Goal: Task Accomplishment & Management: Manage account settings

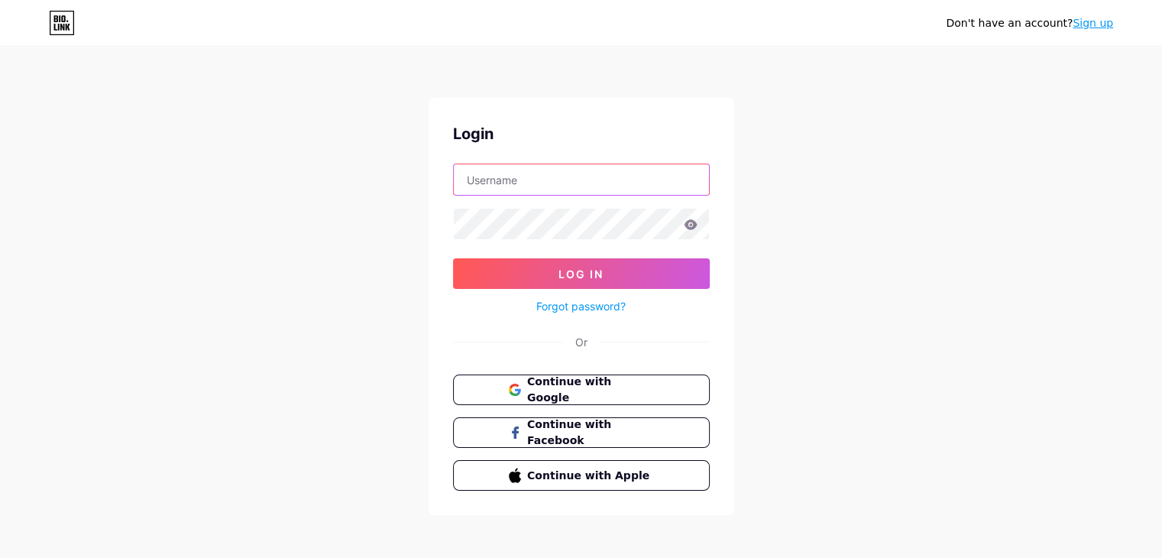
click at [501, 188] on input "text" at bounding box center [581, 179] width 255 height 31
type input "[EMAIL_ADDRESS][DOMAIN_NAME]"
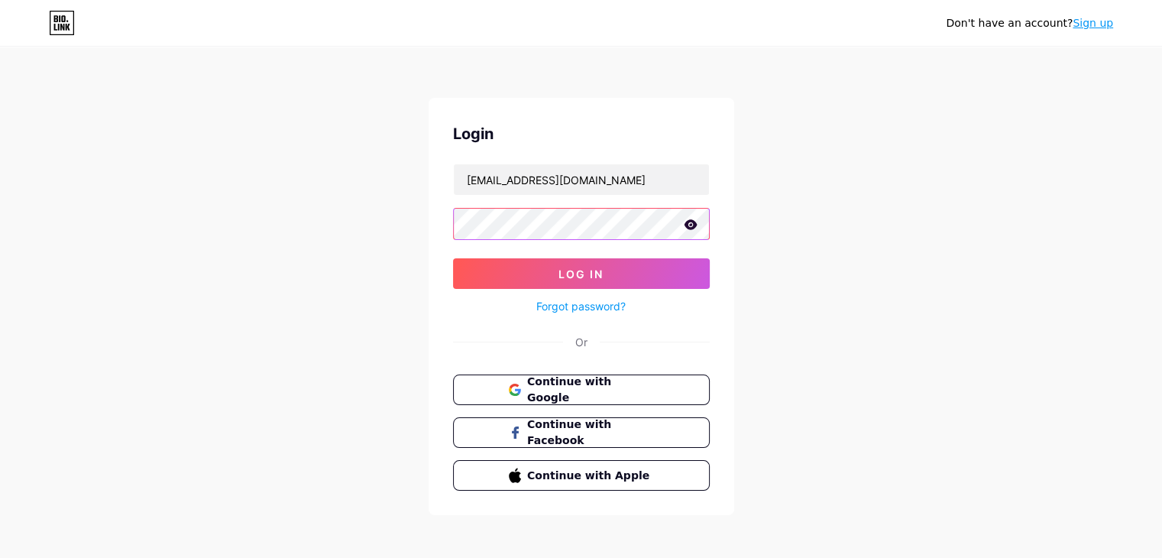
click at [453, 258] on button "Log In" at bounding box center [581, 273] width 257 height 31
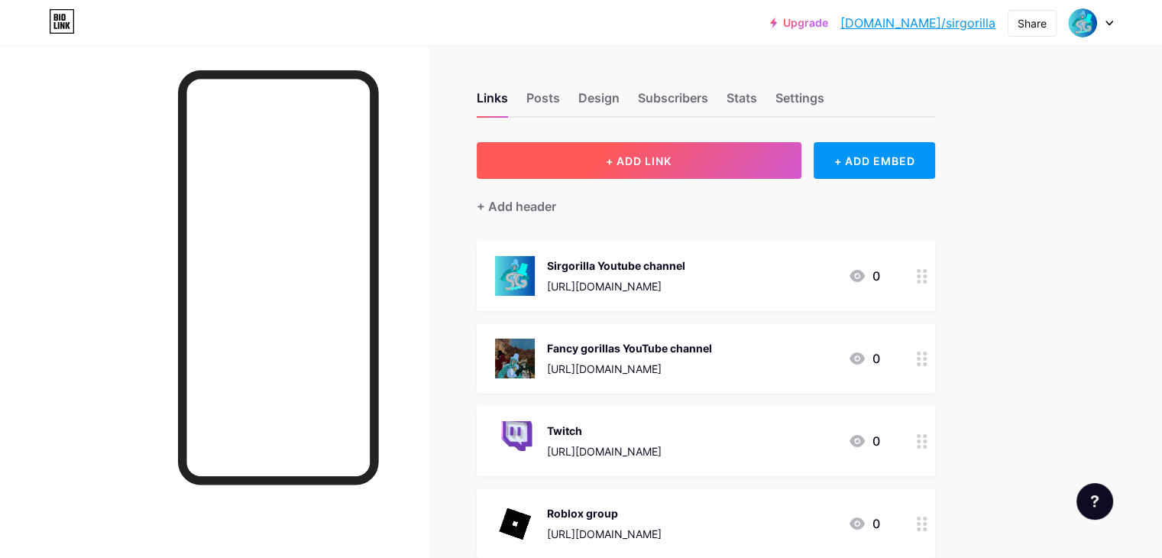
click at [770, 158] on button "+ ADD LINK" at bounding box center [639, 160] width 325 height 37
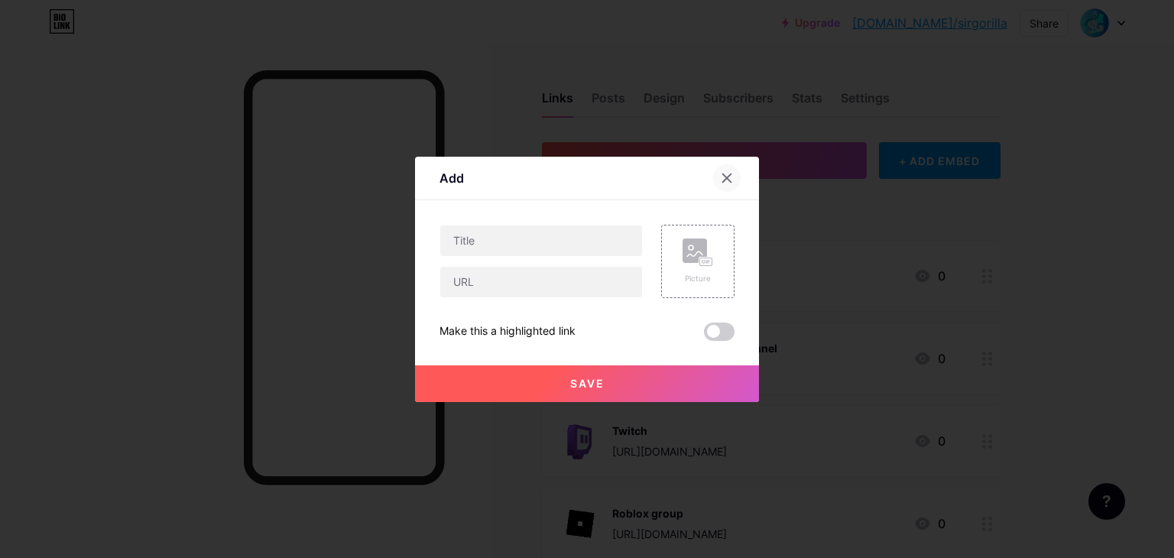
click at [731, 176] on icon at bounding box center [727, 178] width 12 height 12
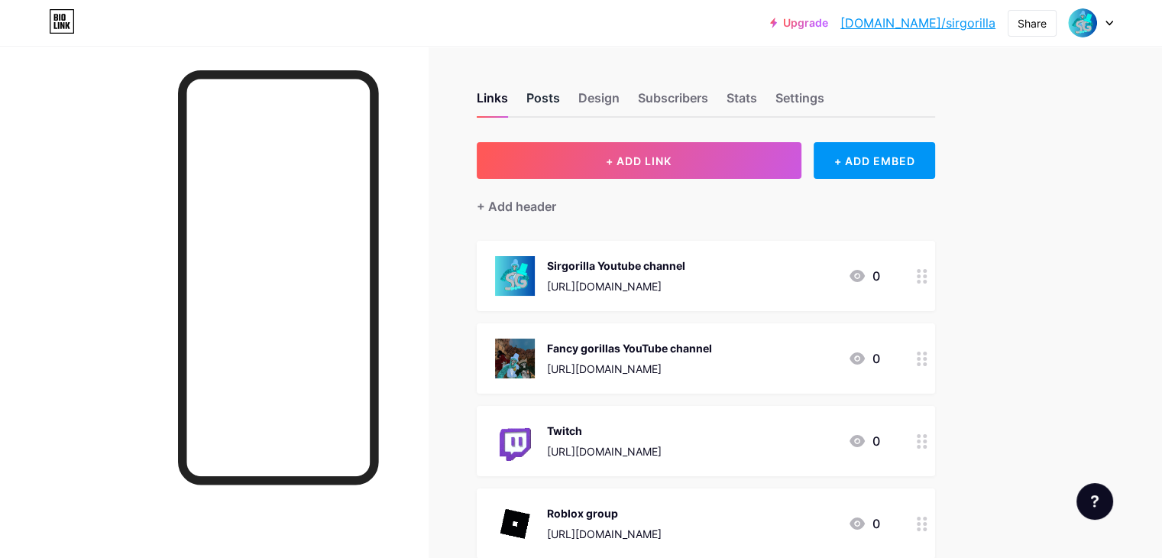
click at [560, 108] on div "Posts" at bounding box center [544, 103] width 34 height 28
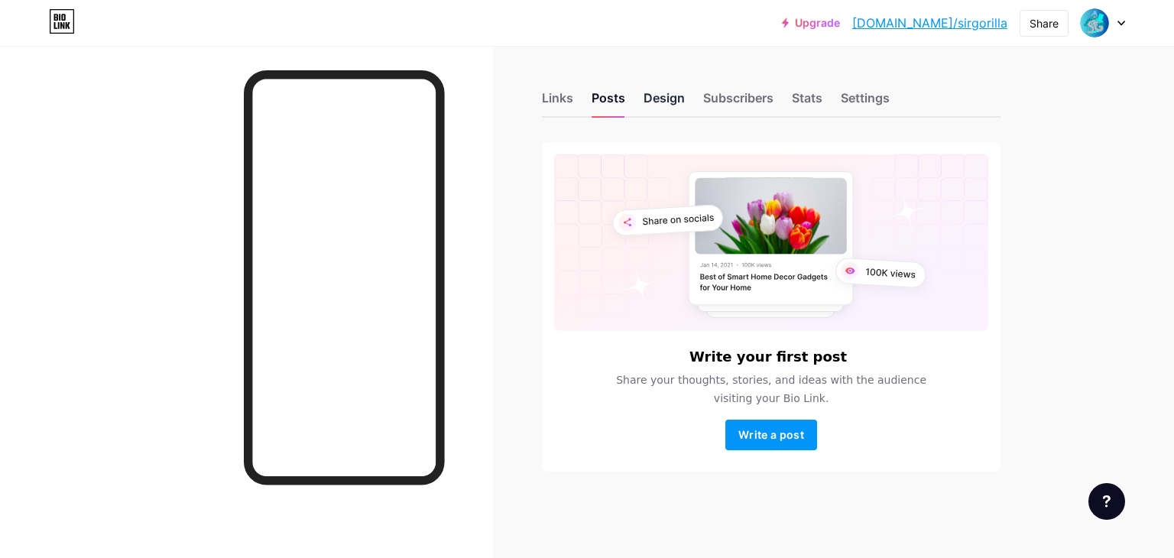
click at [657, 103] on div "Design" at bounding box center [663, 103] width 41 height 28
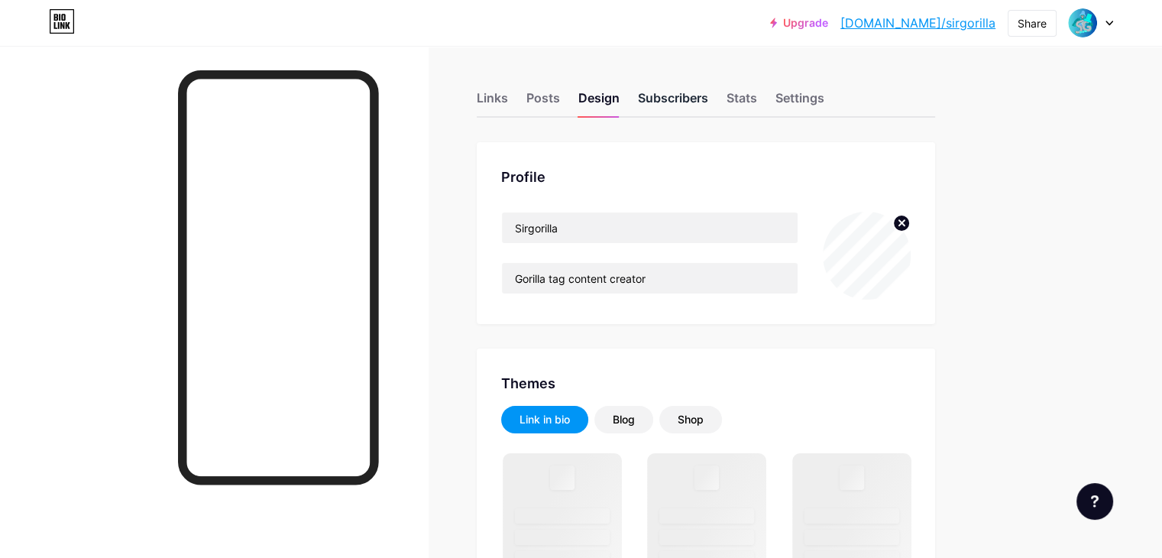
click at [708, 93] on div "Subscribers" at bounding box center [673, 103] width 70 height 28
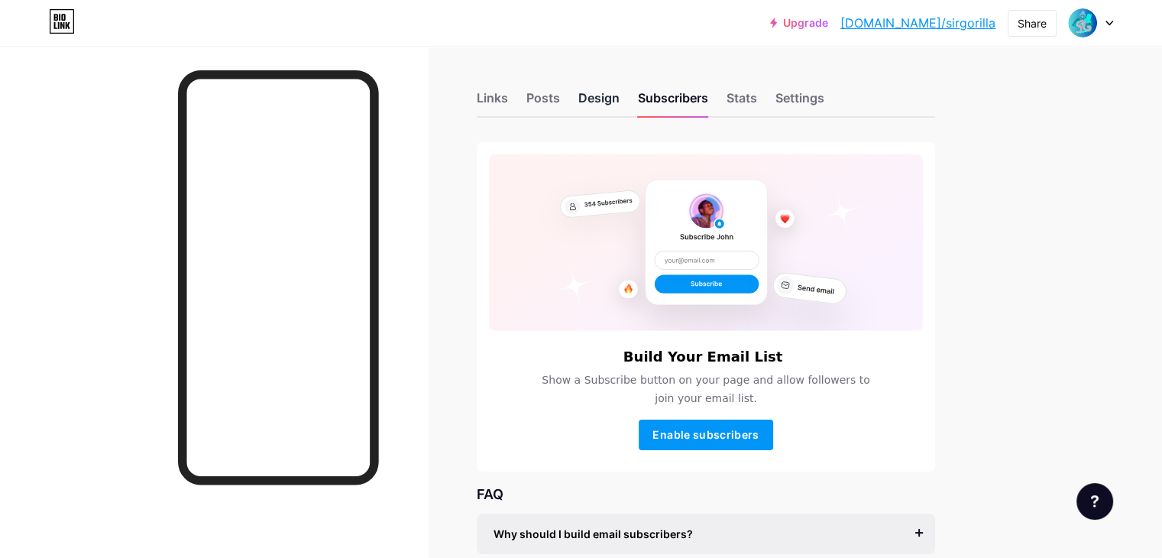
click at [620, 92] on div "Design" at bounding box center [599, 103] width 41 height 28
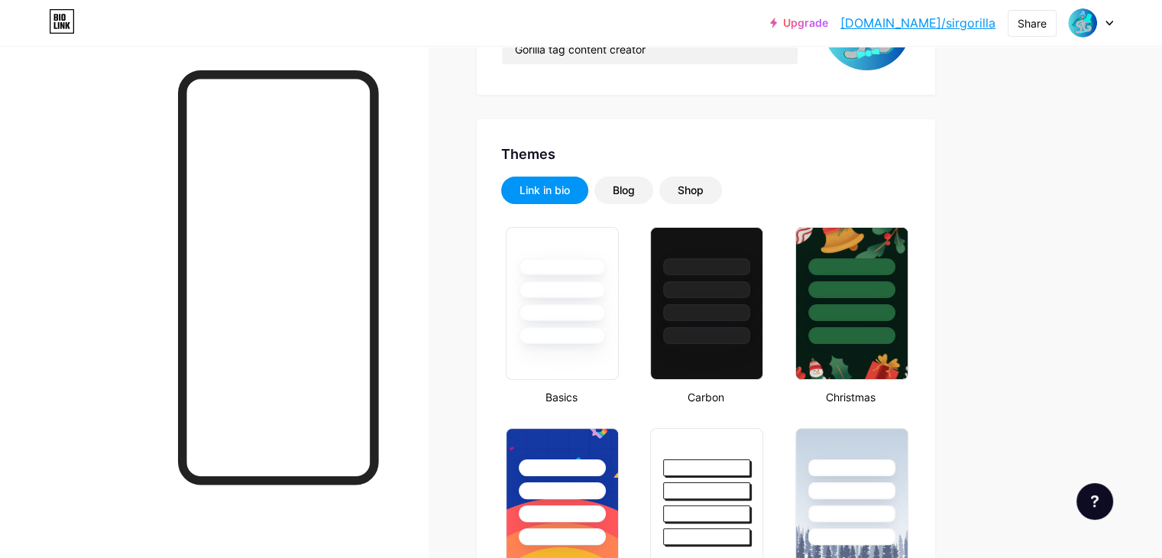
type input "#24daff"
type input "#ffffff"
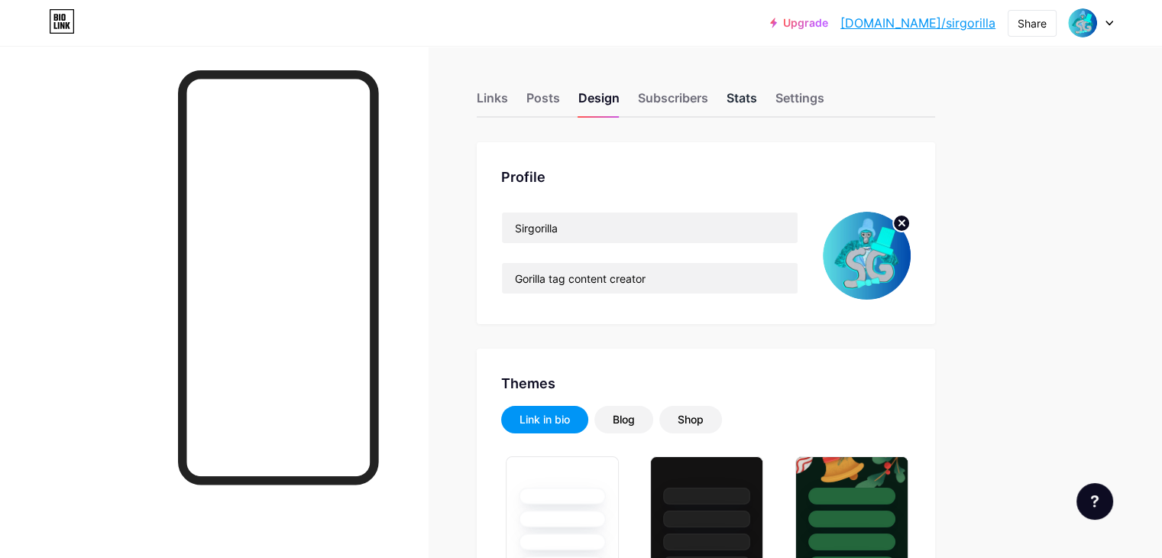
click at [757, 99] on div "Stats" at bounding box center [742, 103] width 31 height 28
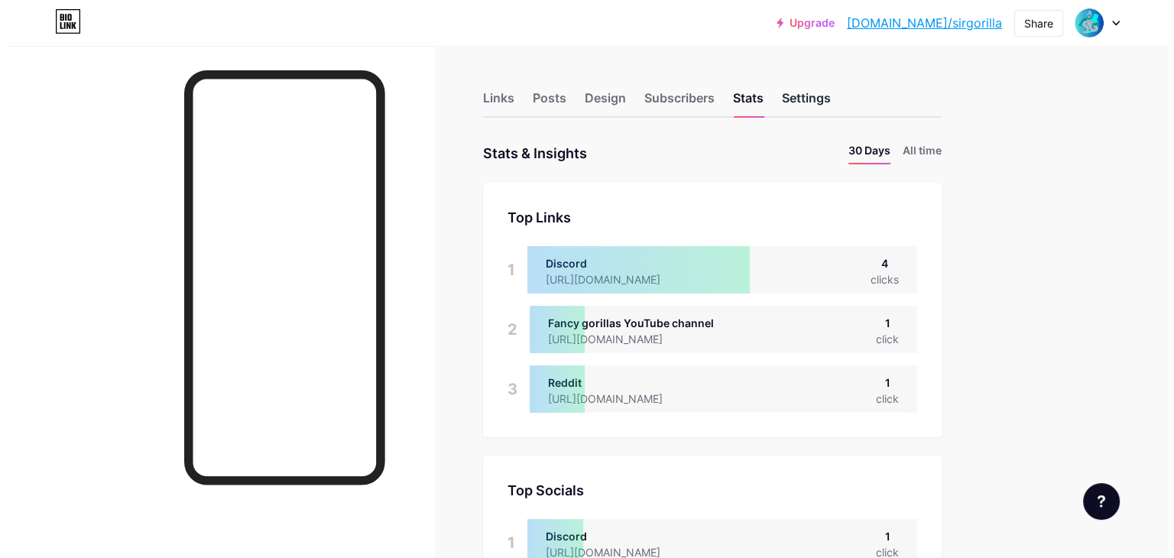
scroll to position [557, 1162]
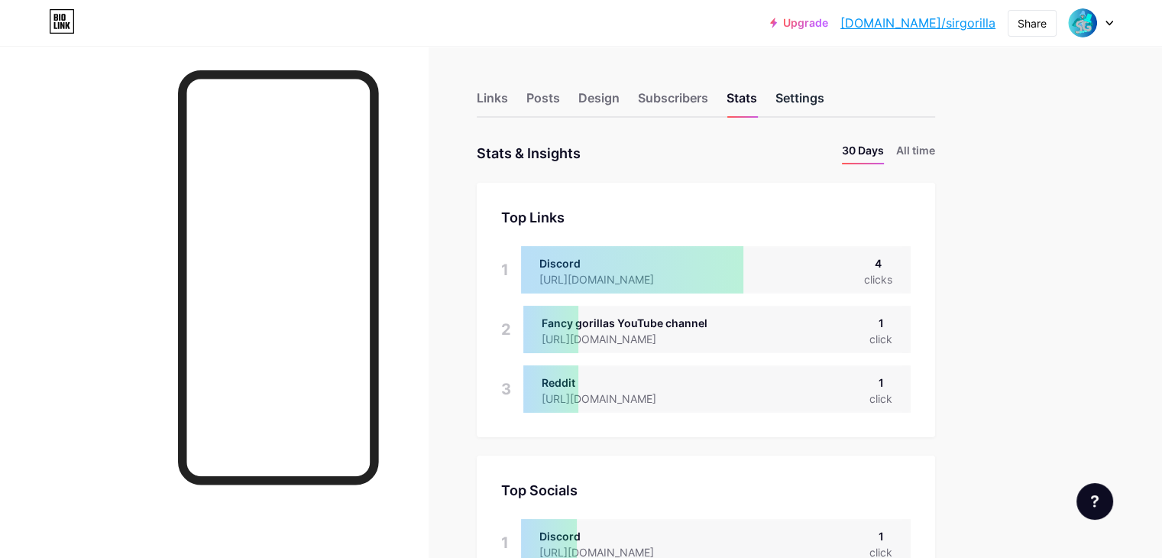
click at [825, 94] on div "Settings" at bounding box center [800, 103] width 49 height 28
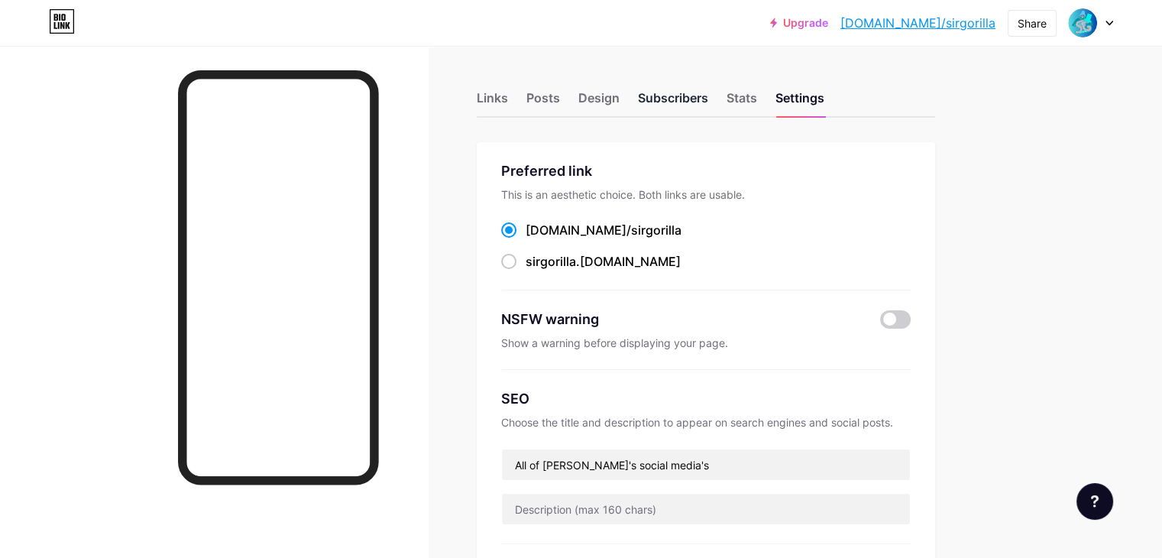
click at [708, 115] on div "Subscribers" at bounding box center [673, 103] width 70 height 28
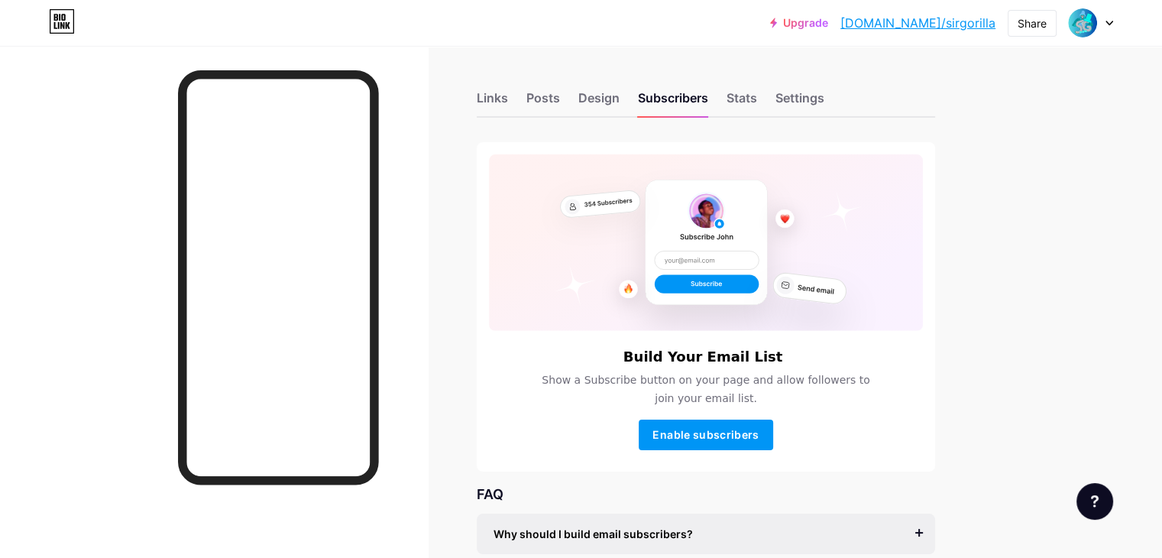
click at [688, 102] on div "Links Posts Design Subscribers Stats Settings" at bounding box center [706, 90] width 459 height 53
click at [620, 110] on div "Design" at bounding box center [599, 103] width 41 height 28
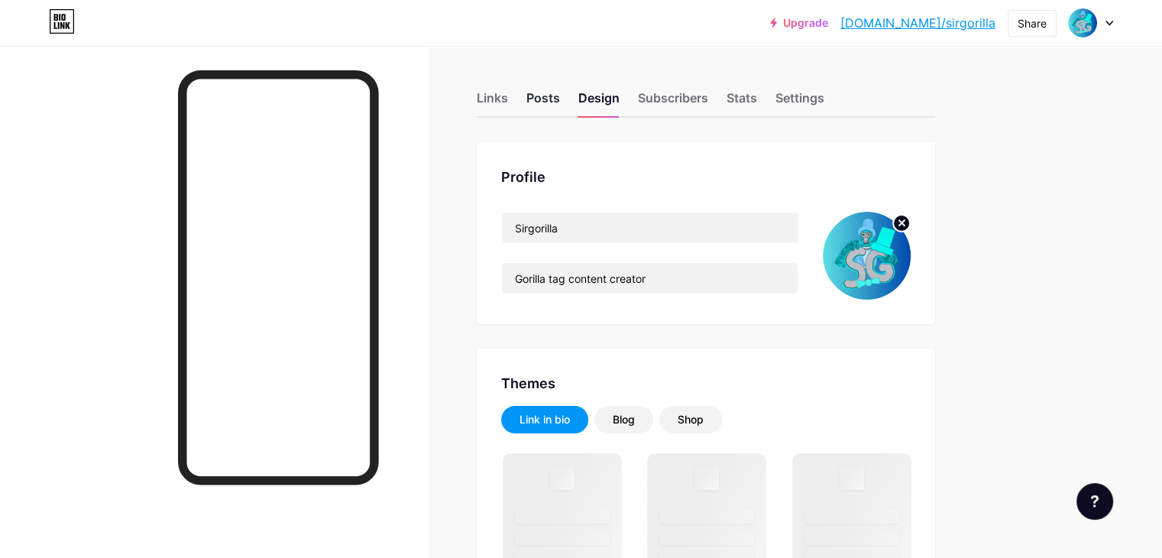
click at [560, 93] on div "Posts" at bounding box center [544, 103] width 34 height 28
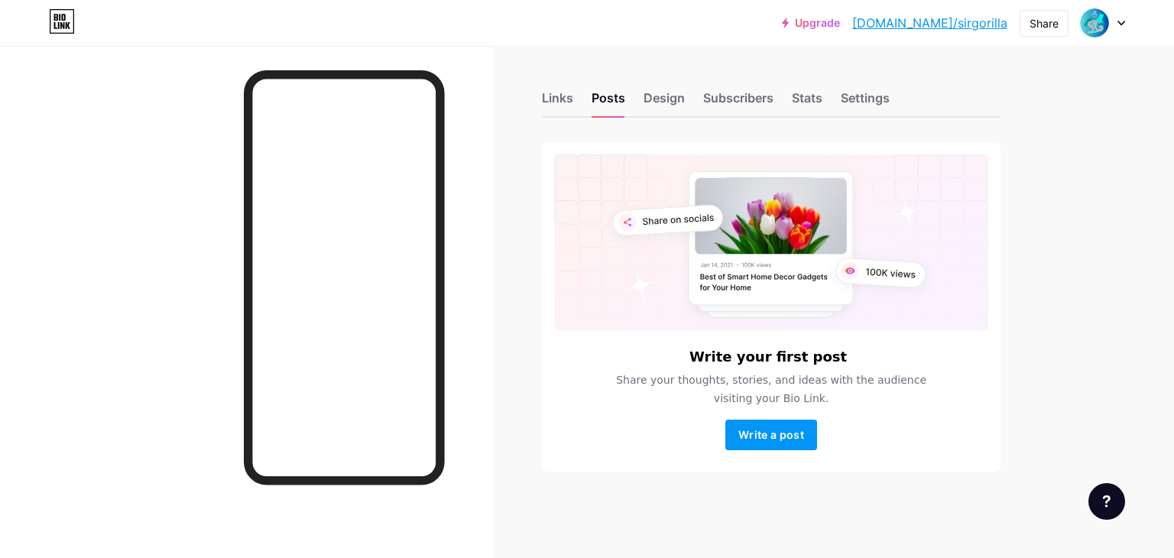
click at [575, 98] on div "Links Posts Design Subscribers Stats Settings" at bounding box center [771, 90] width 459 height 53
click at [570, 98] on div "Links" at bounding box center [557, 103] width 31 height 28
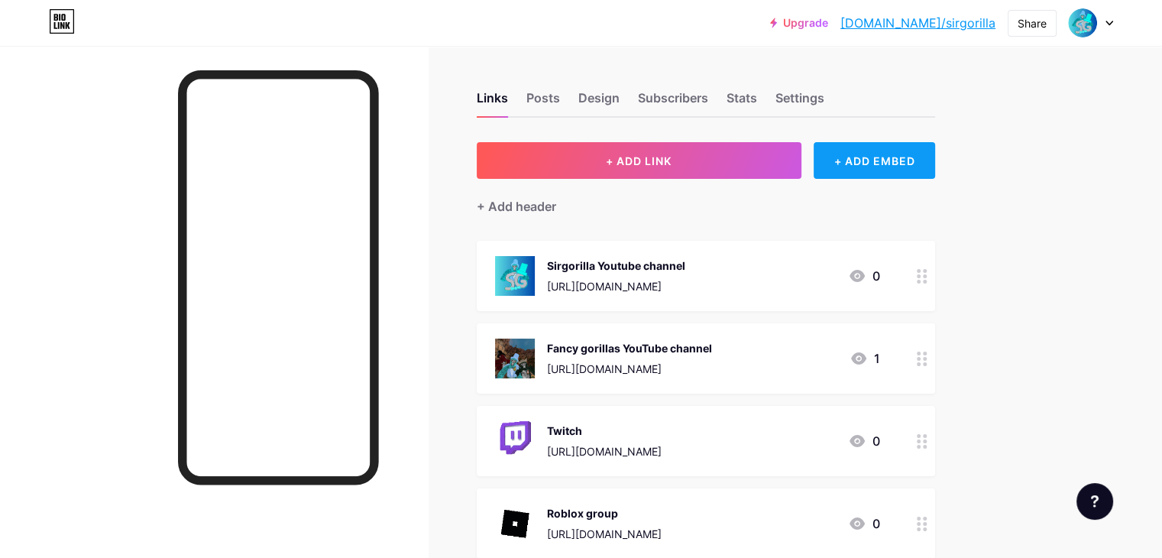
click at [925, 173] on div "+ ADD EMBED" at bounding box center [875, 160] width 122 height 37
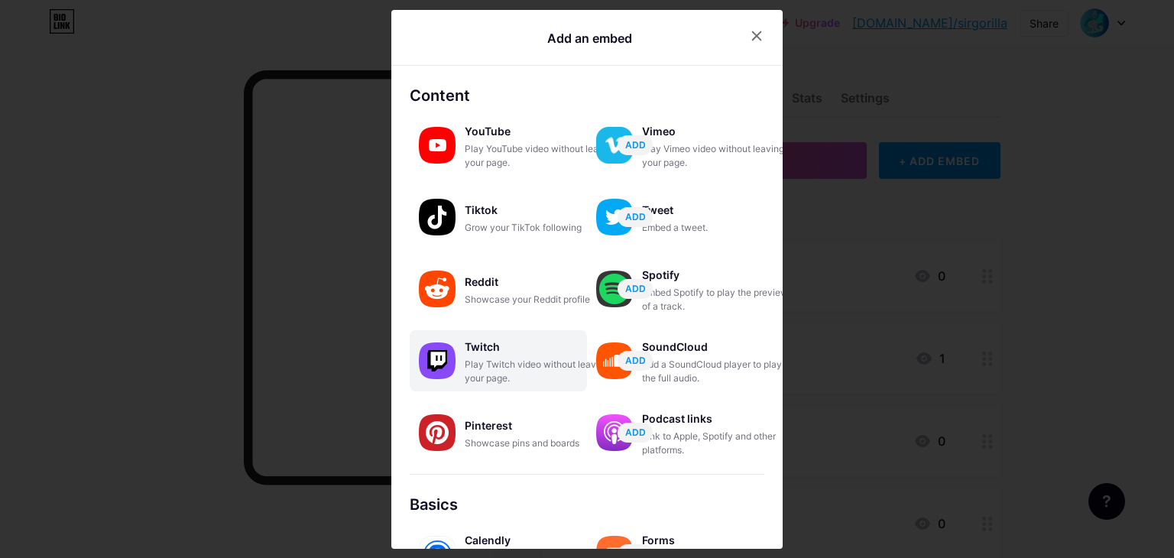
drag, startPoint x: 566, startPoint y: 300, endPoint x: 534, endPoint y: 342, distance: 52.4
drag, startPoint x: 534, startPoint y: 342, endPoint x: 360, endPoint y: 248, distance: 198.0
click at [360, 248] on div at bounding box center [587, 279] width 1174 height 558
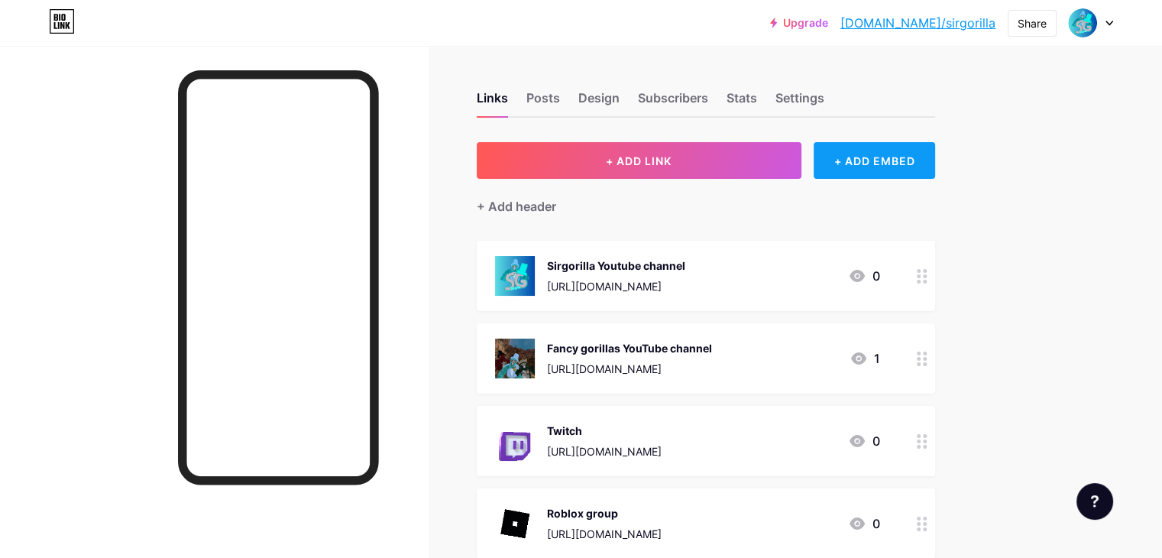
click at [917, 164] on div "+ ADD EMBED" at bounding box center [875, 160] width 122 height 37
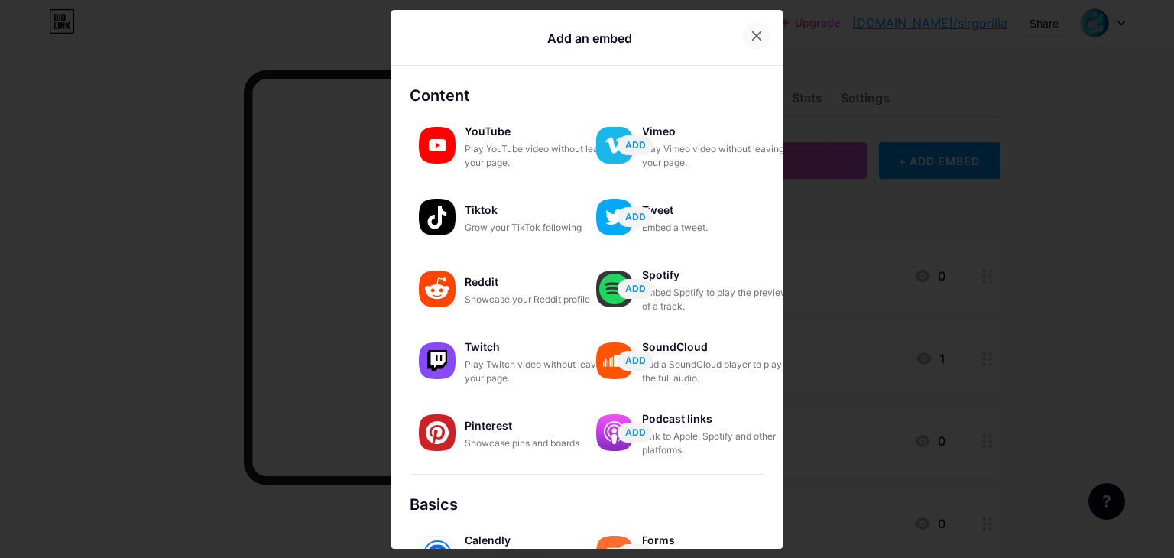
click at [750, 42] on div at bounding box center [757, 36] width 28 height 28
